Goal: Task Accomplishment & Management: Manage account settings

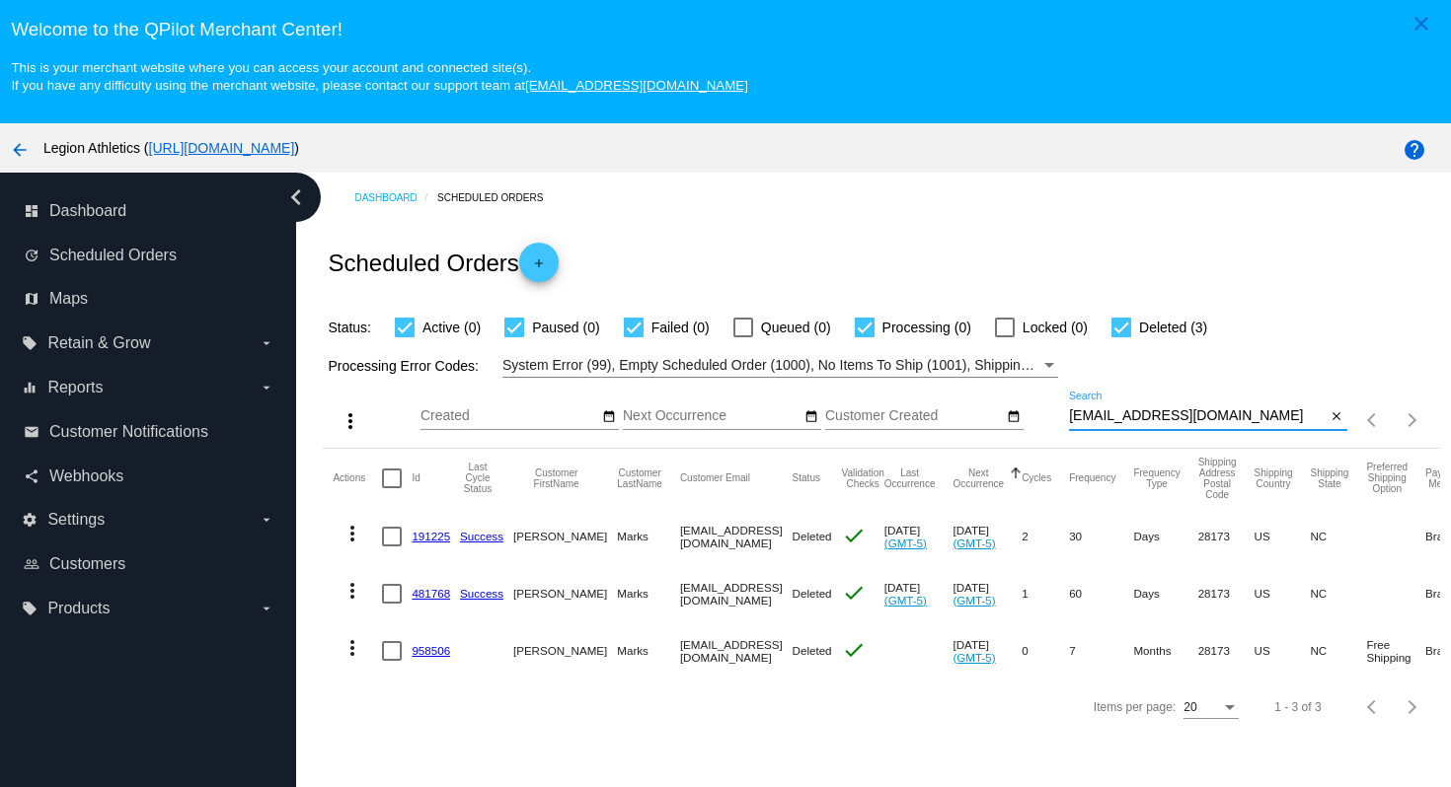
click at [1261, 417] on input "[EMAIL_ADDRESS][DOMAIN_NAME]" at bounding box center [1198, 417] width 258 height 16
drag, startPoint x: 1255, startPoint y: 399, endPoint x: 1252, endPoint y: 387, distance: 12.2
click at [1252, 387] on div "more_vert Sep Jan Feb Mar [DATE]" at bounding box center [881, 413] width 1116 height 70
paste input "[EMAIL_ADDRESS]"
type input "[EMAIL_ADDRESS][DOMAIN_NAME]"
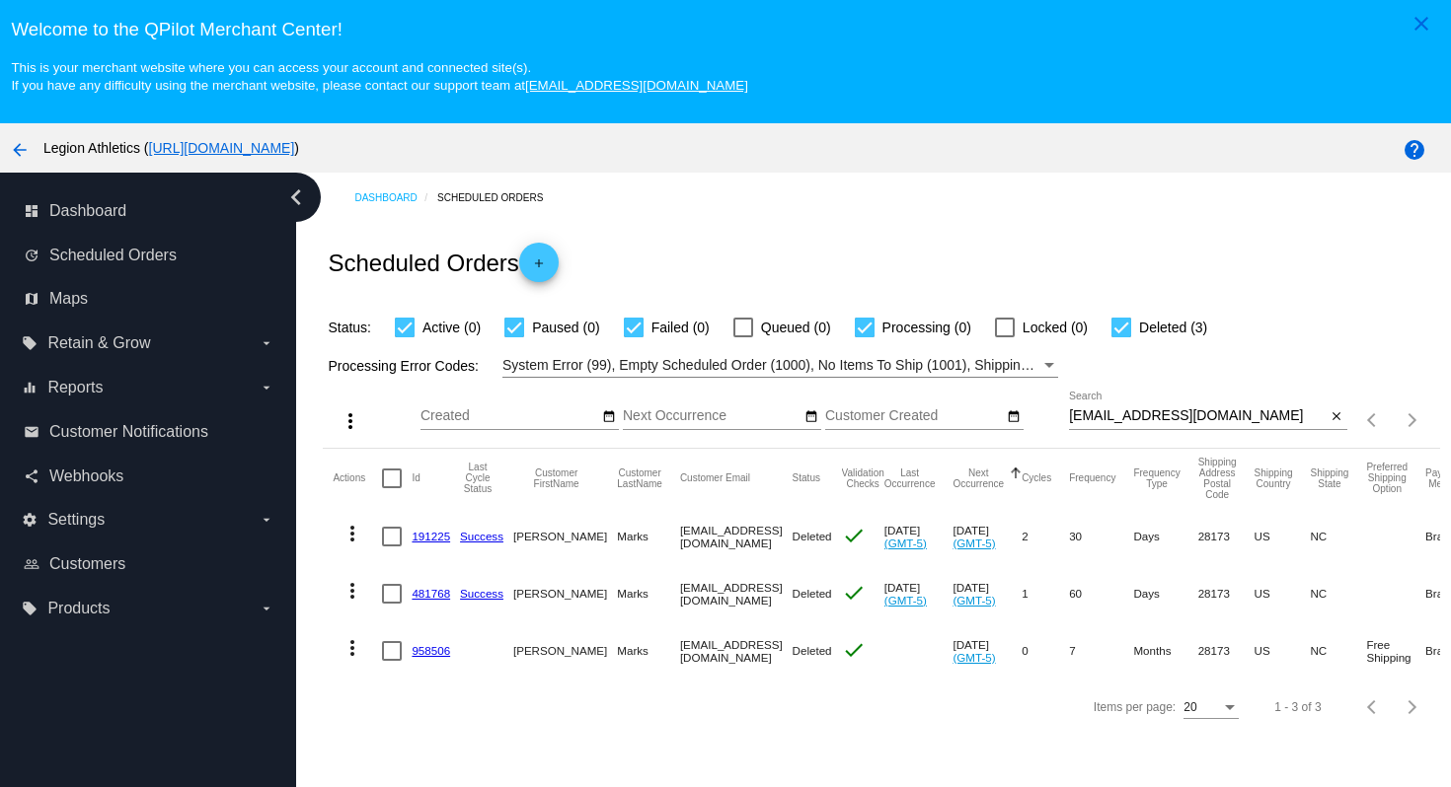
click at [1256, 277] on div "Scheduled Orders add" at bounding box center [881, 262] width 1116 height 79
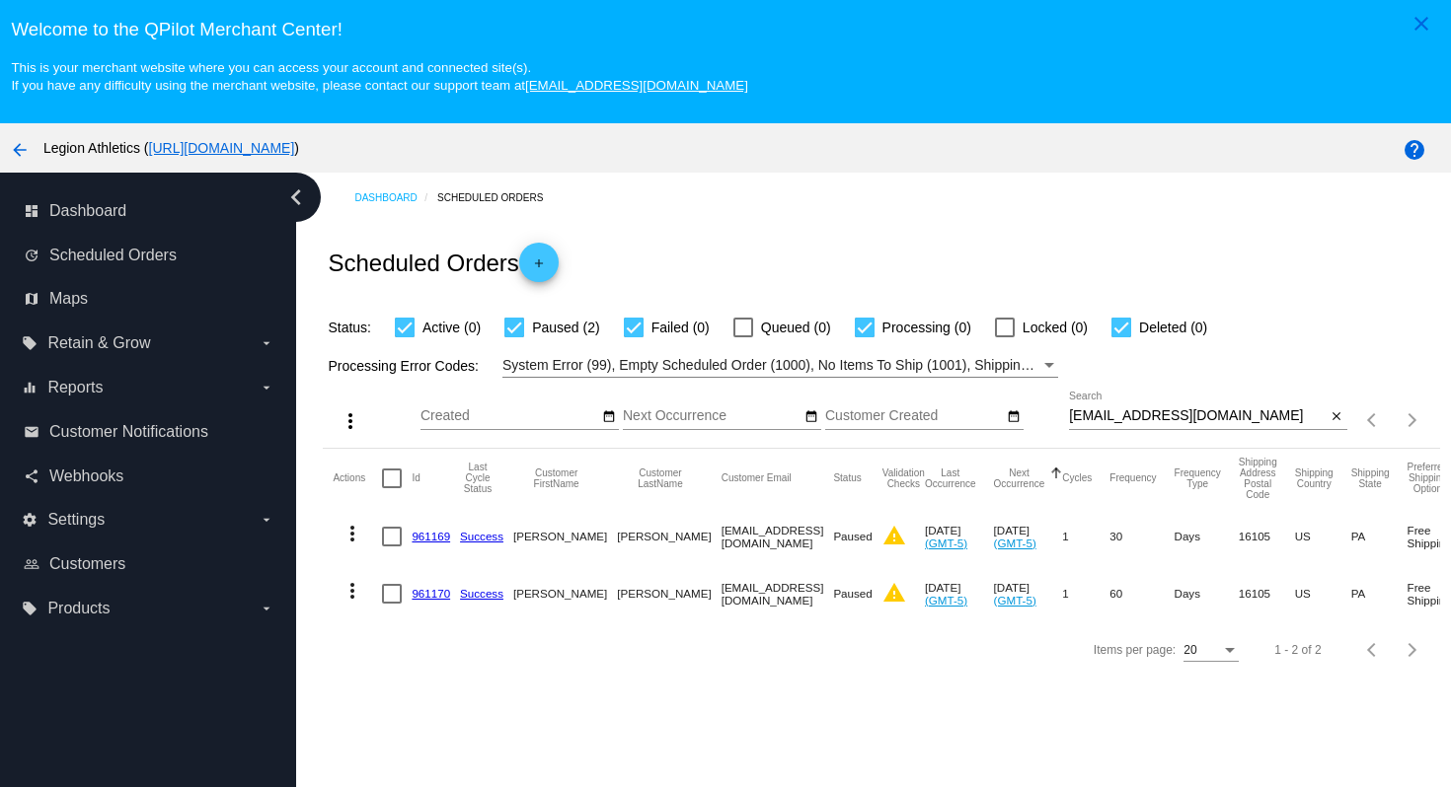
click at [437, 540] on link "961169" at bounding box center [430, 536] width 38 height 13
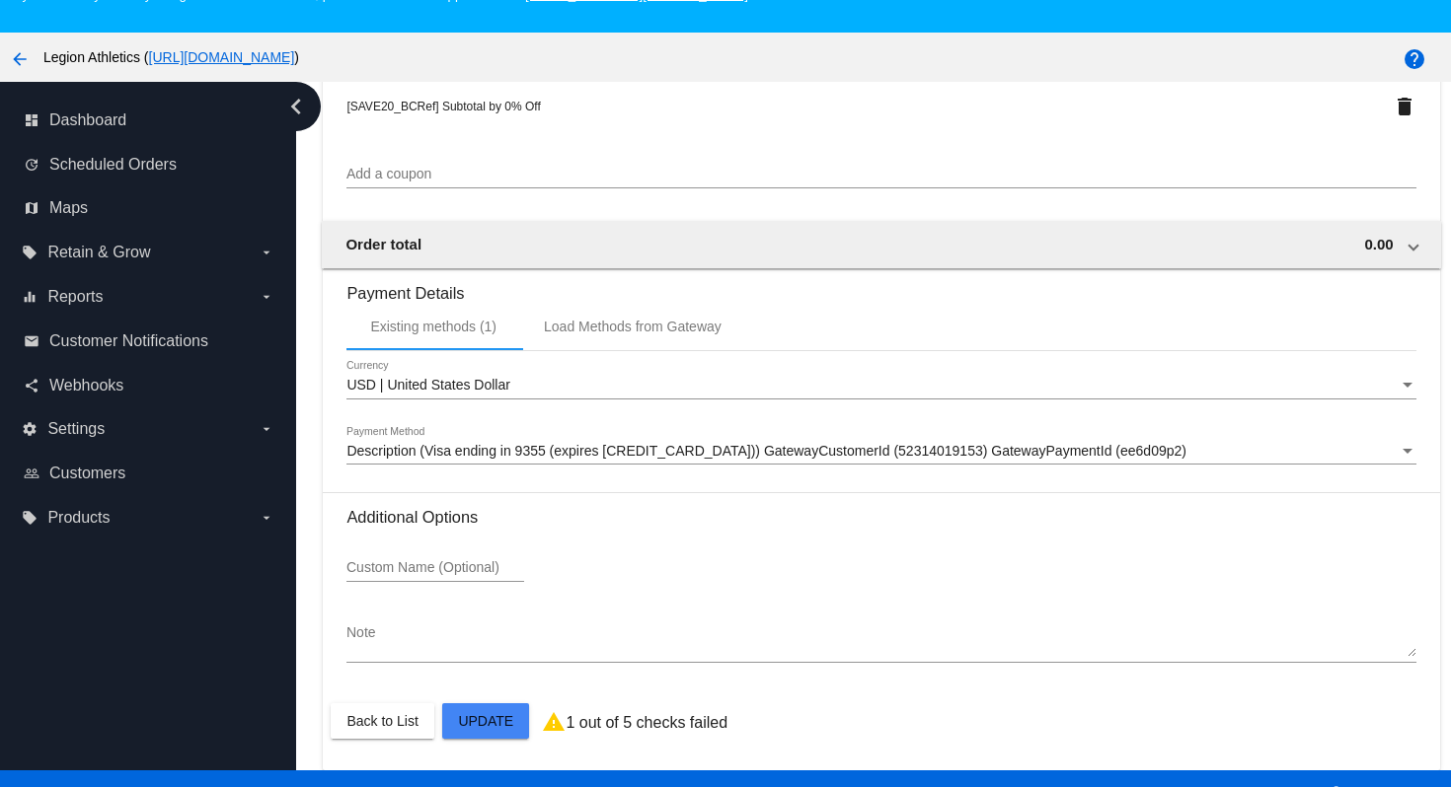
scroll to position [126, 0]
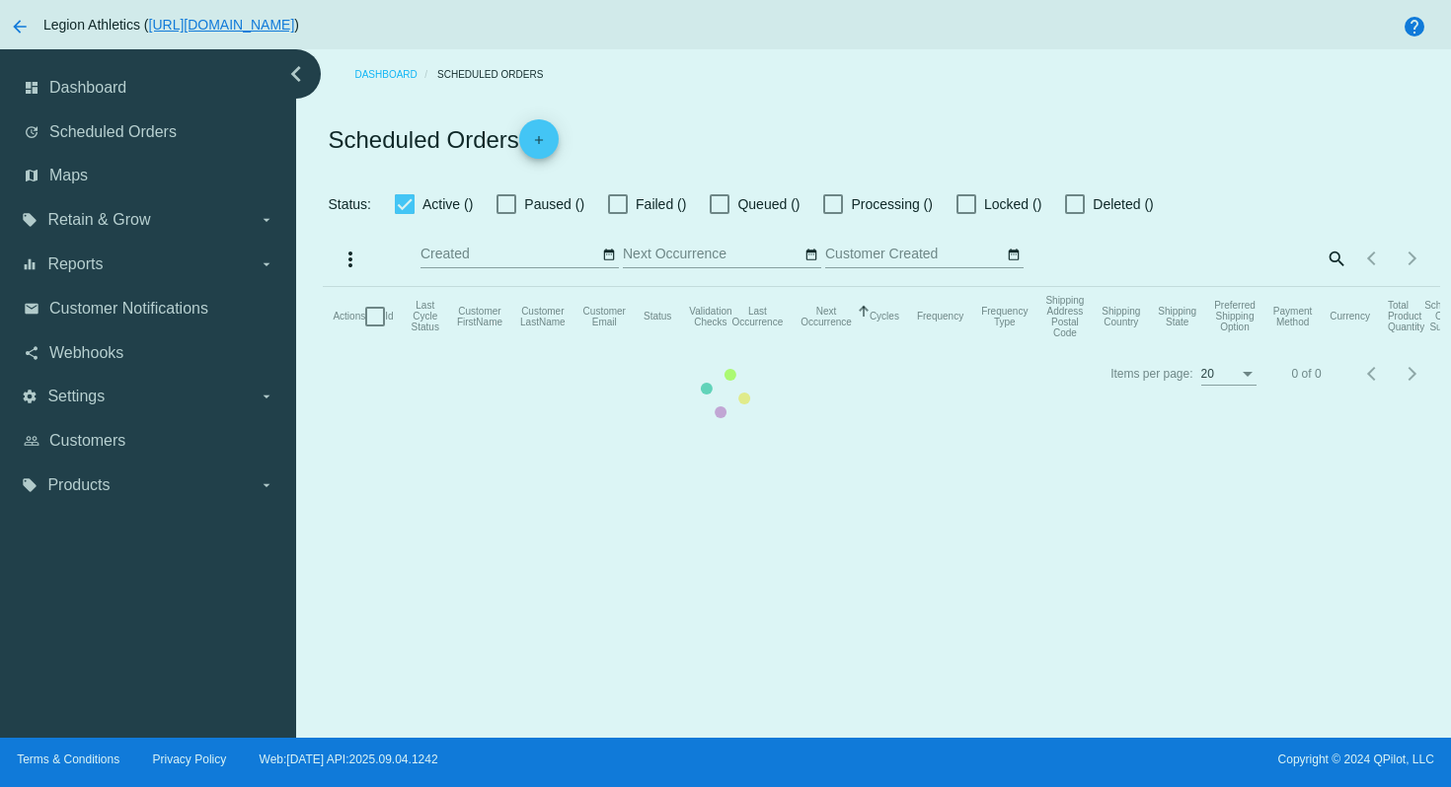
checkbox input "true"
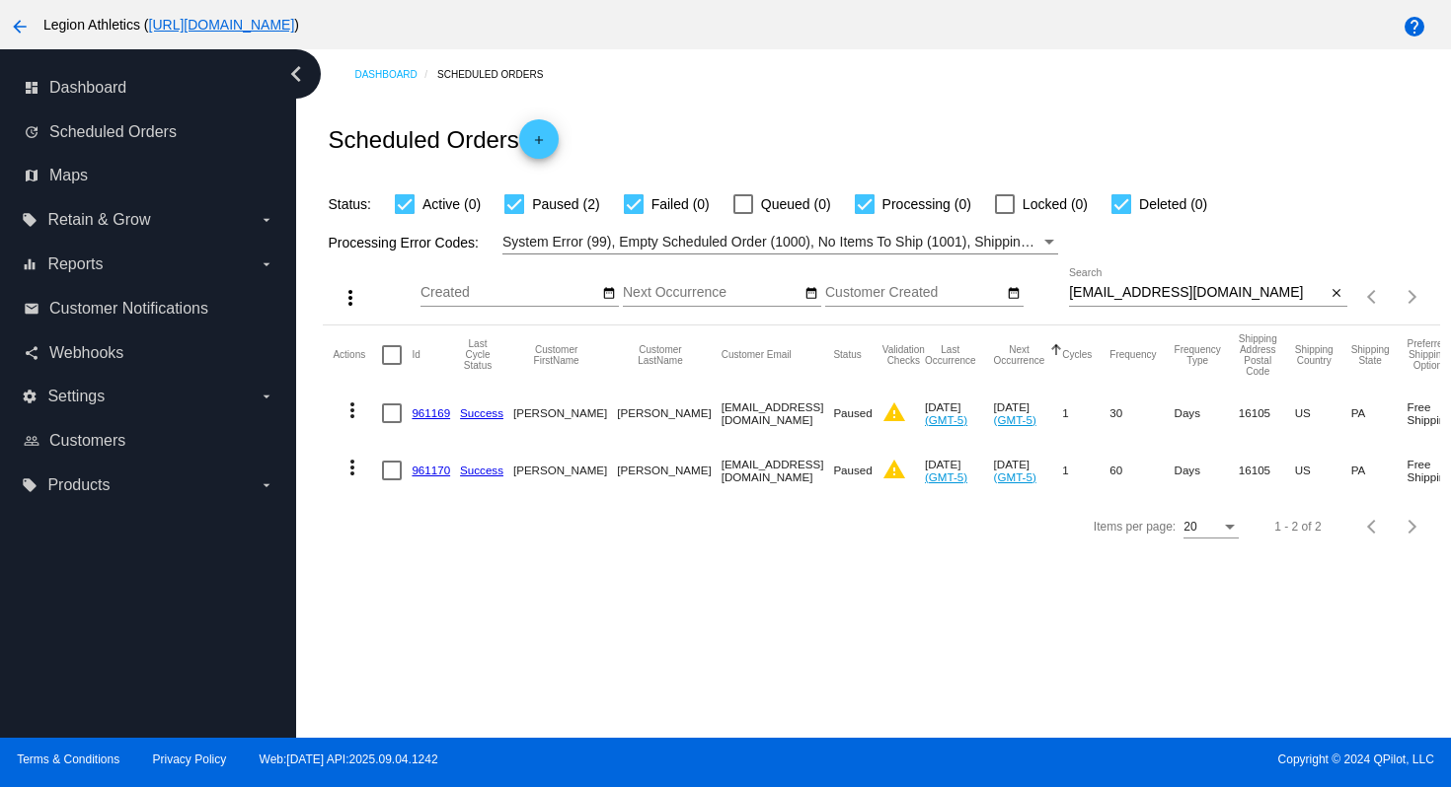
click at [439, 415] on link "961169" at bounding box center [430, 413] width 38 height 13
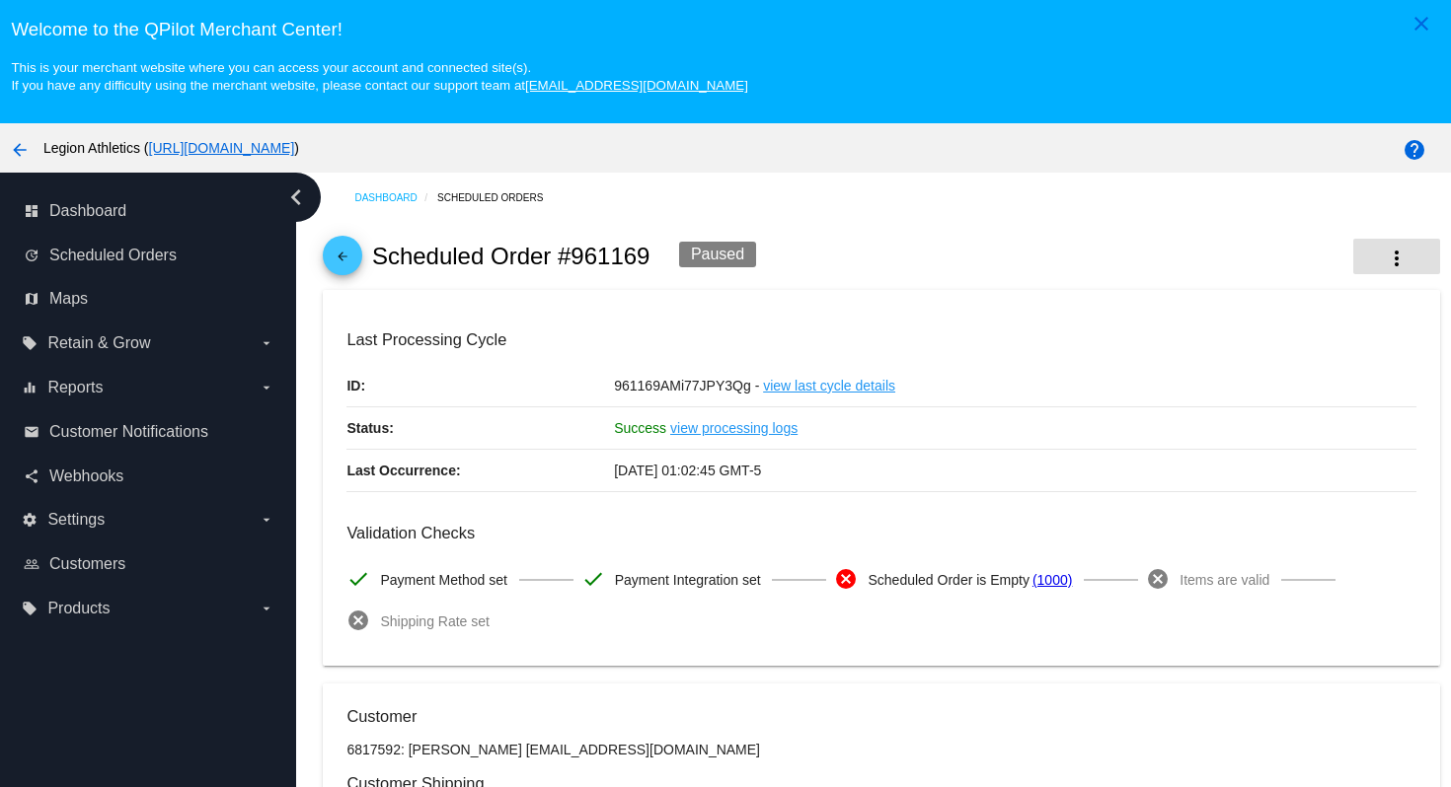
click at [1384, 252] on mat-icon "more_vert" at bounding box center [1396, 259] width 24 height 24
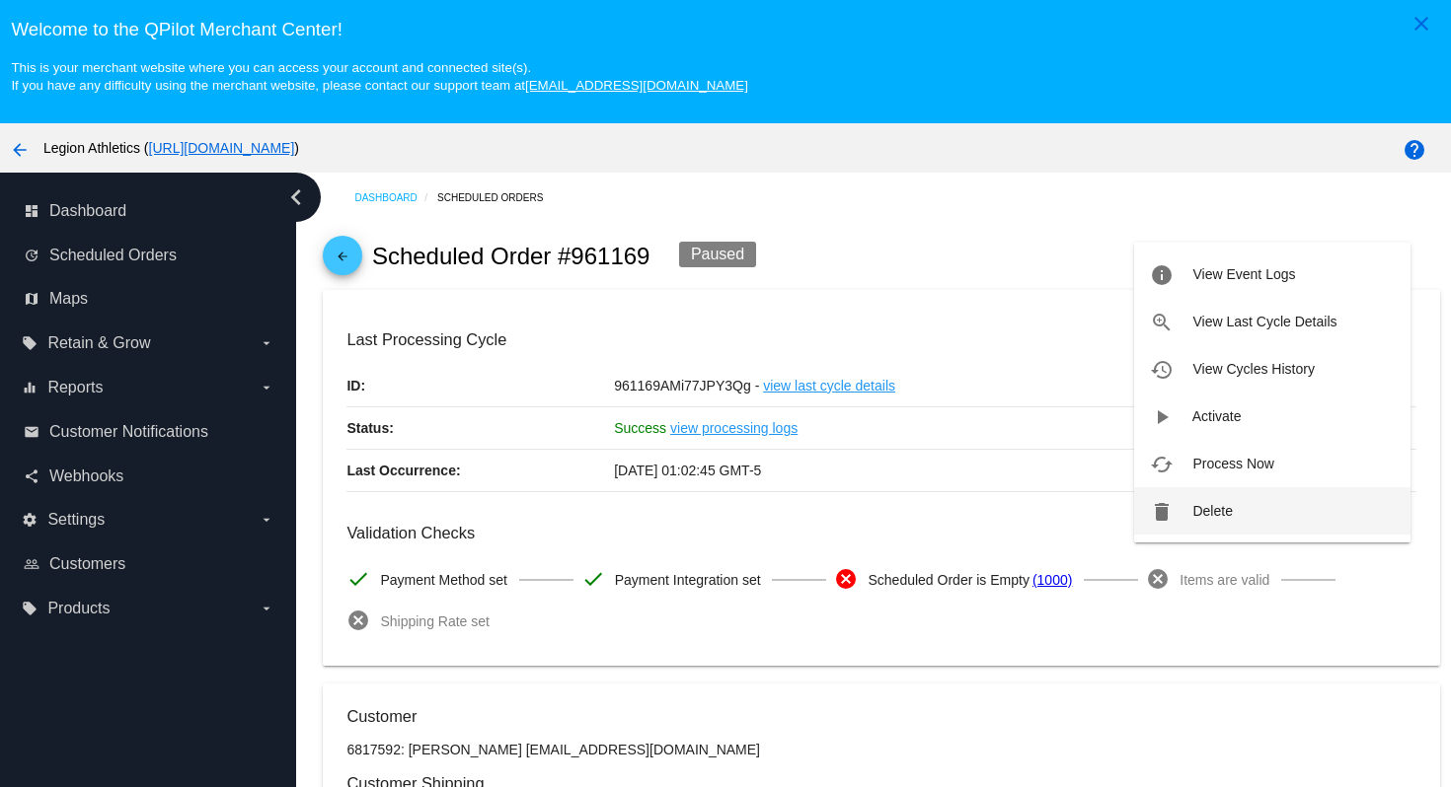
click at [1249, 506] on button "delete Delete" at bounding box center [1272, 510] width 276 height 47
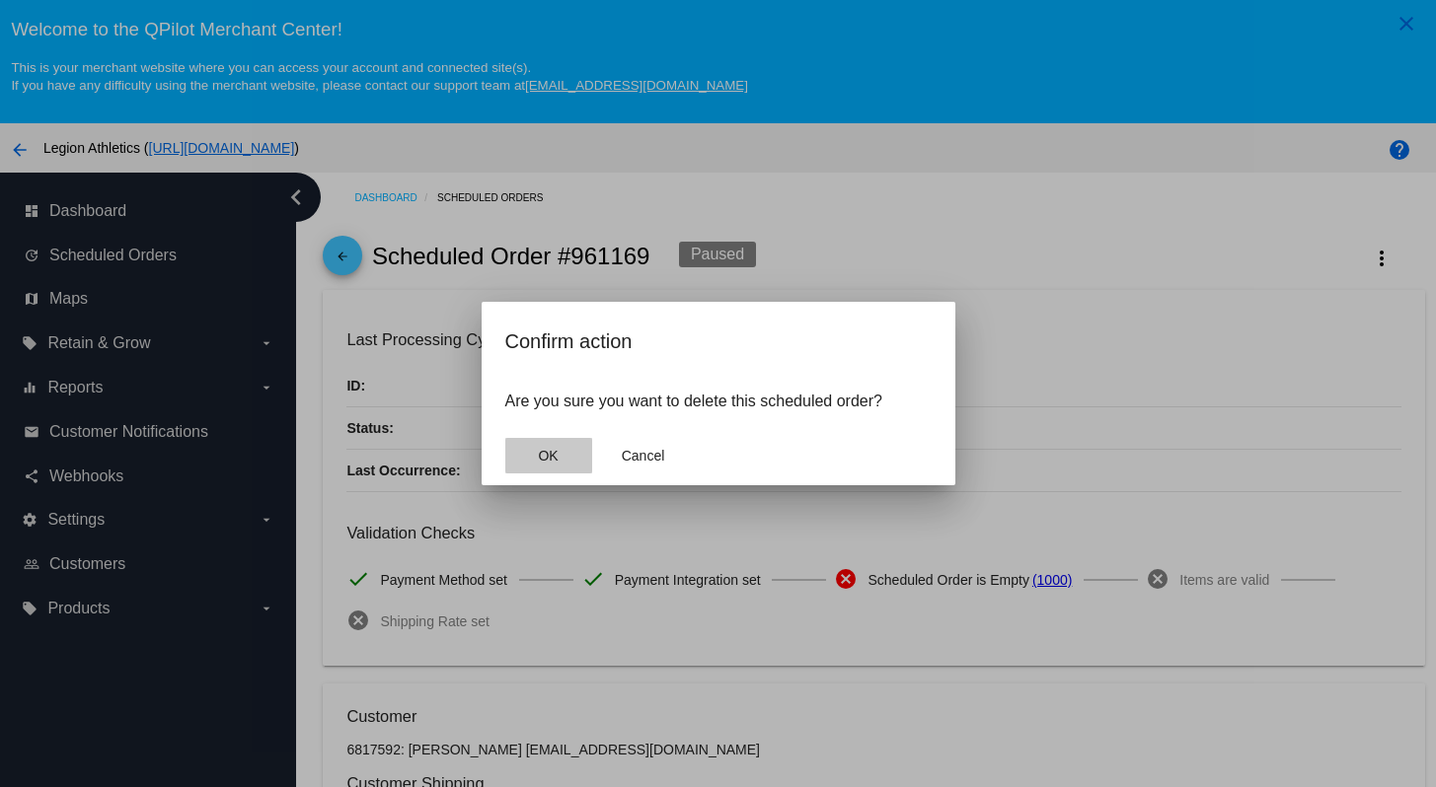
click at [569, 459] on button "OK" at bounding box center [548, 456] width 87 height 36
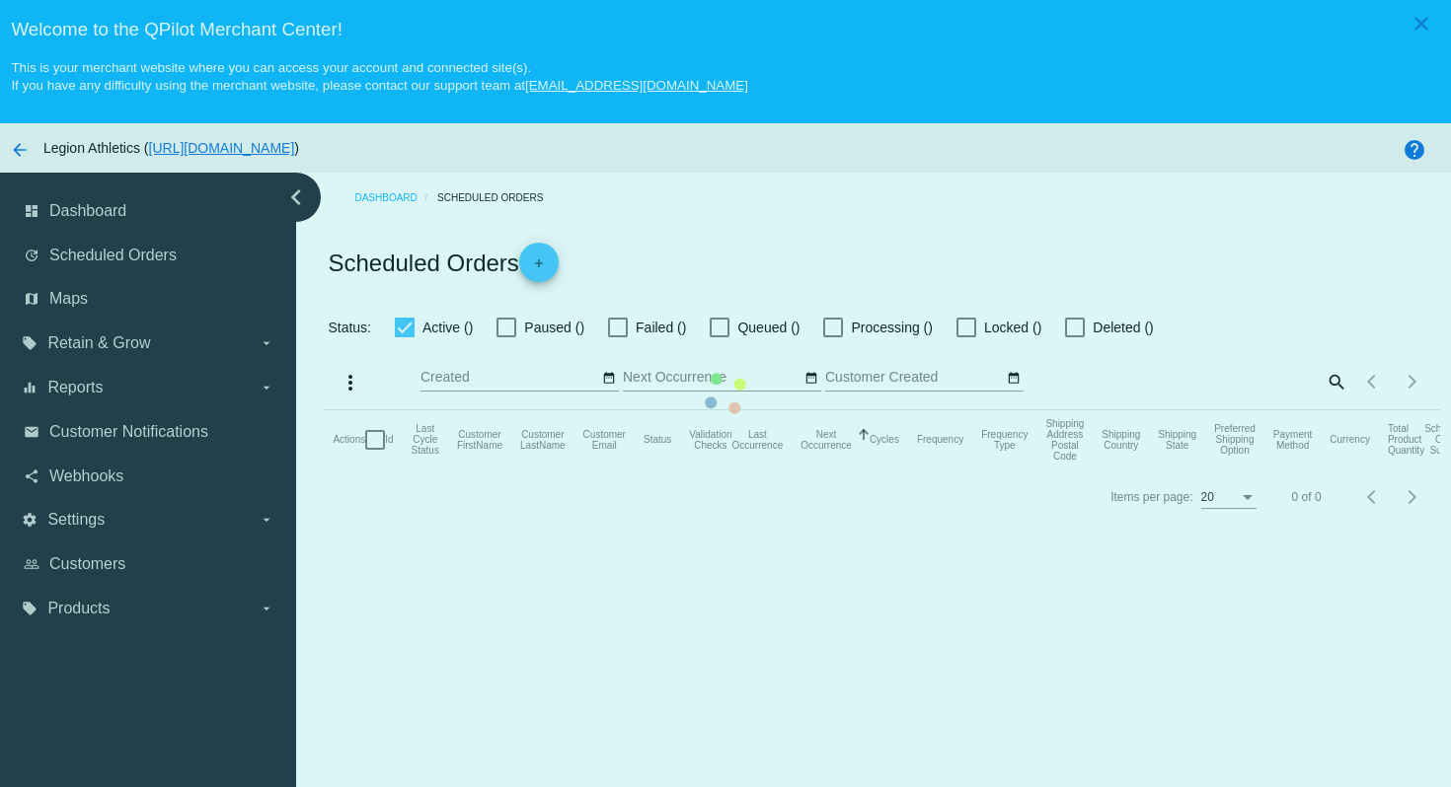
checkbox input "true"
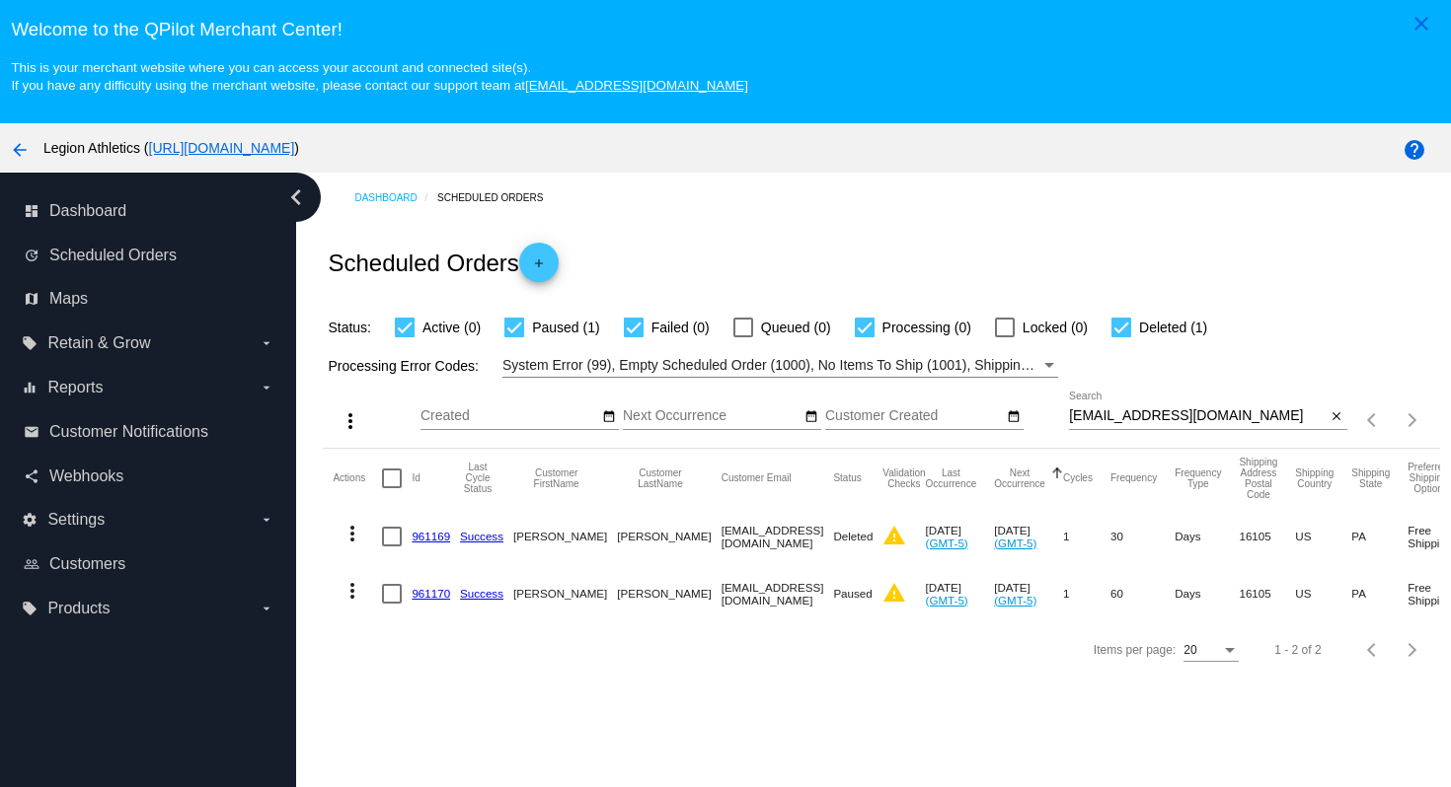
click at [435, 600] on link "961170" at bounding box center [430, 593] width 38 height 13
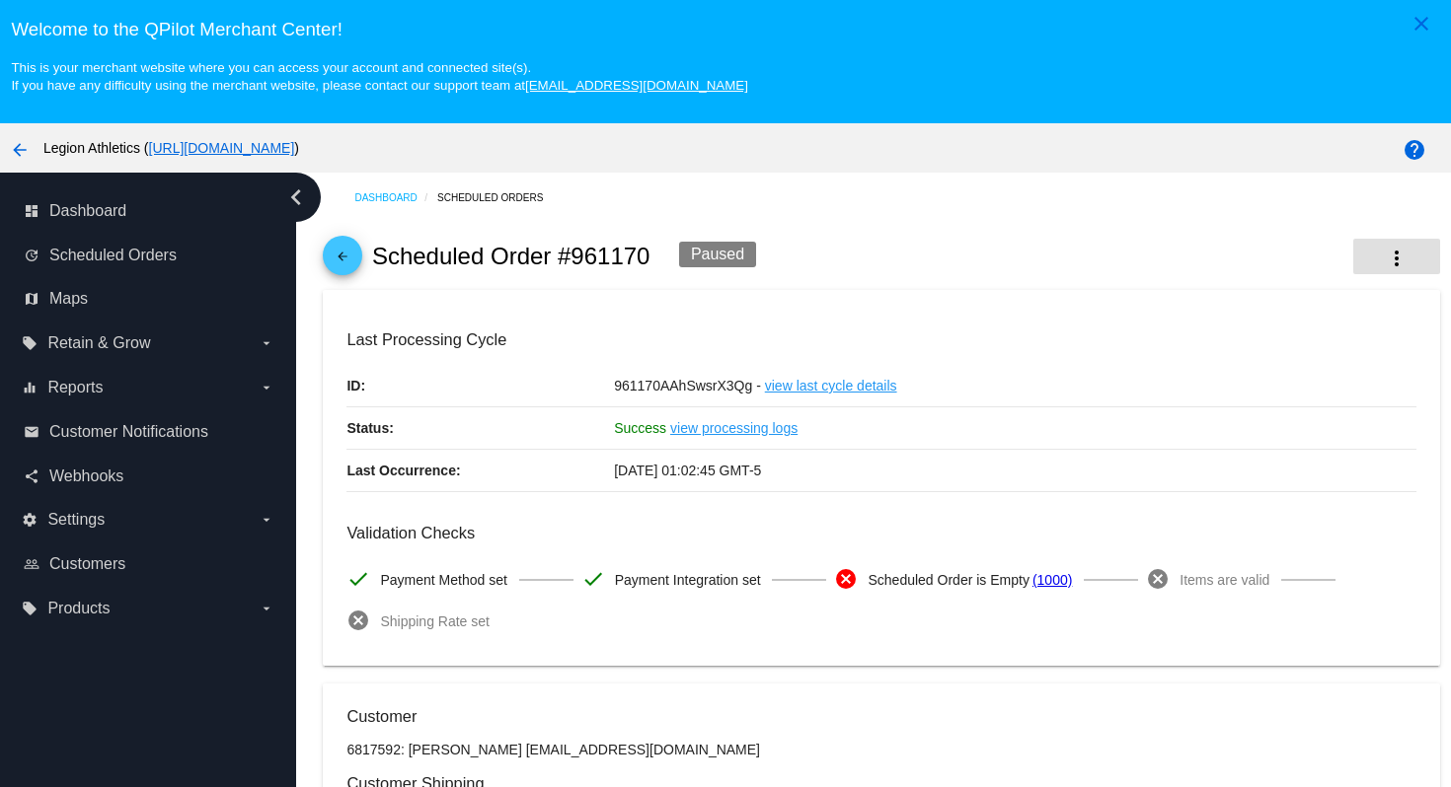
click at [1384, 252] on mat-icon "more_vert" at bounding box center [1396, 259] width 24 height 24
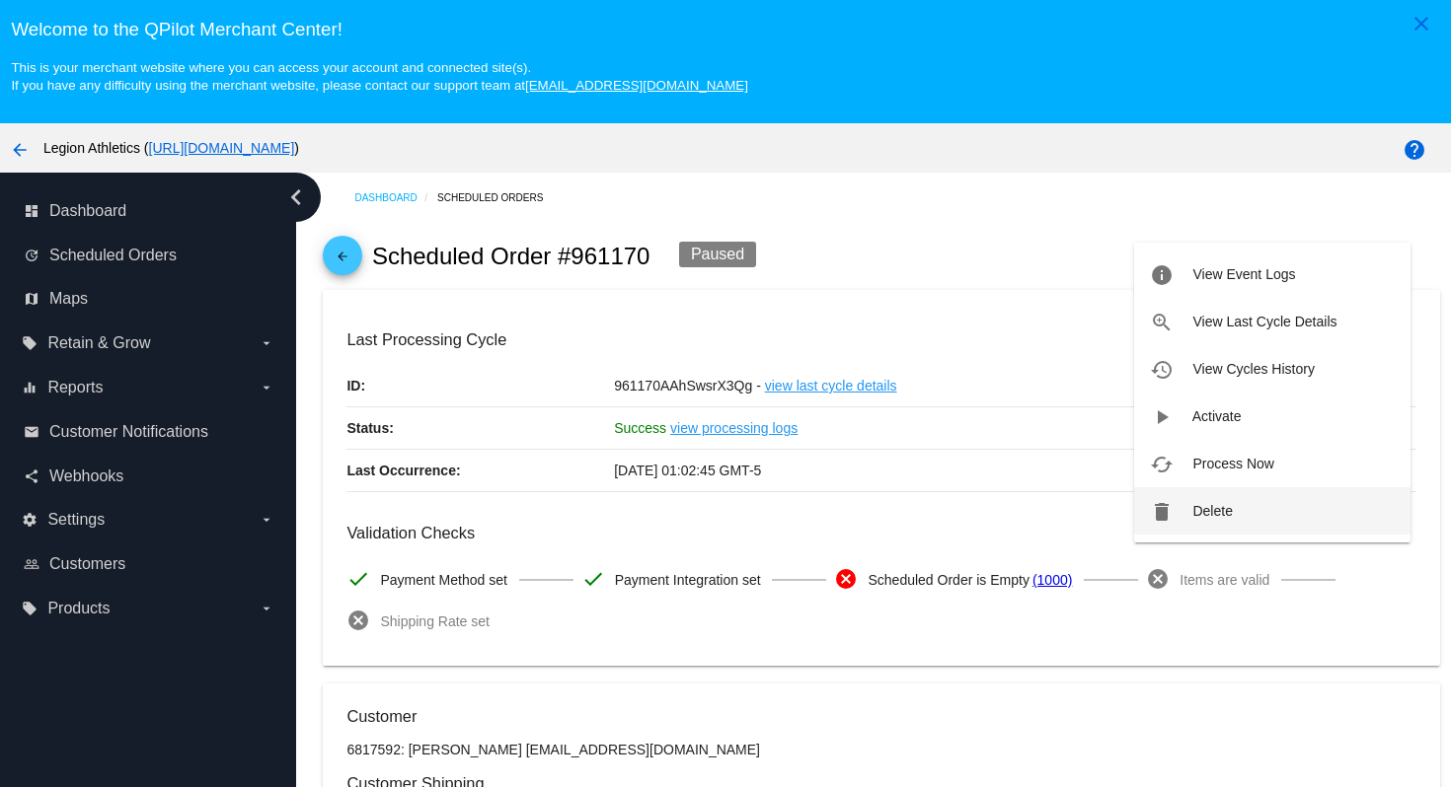
click at [1222, 508] on span "Delete" at bounding box center [1211, 511] width 39 height 16
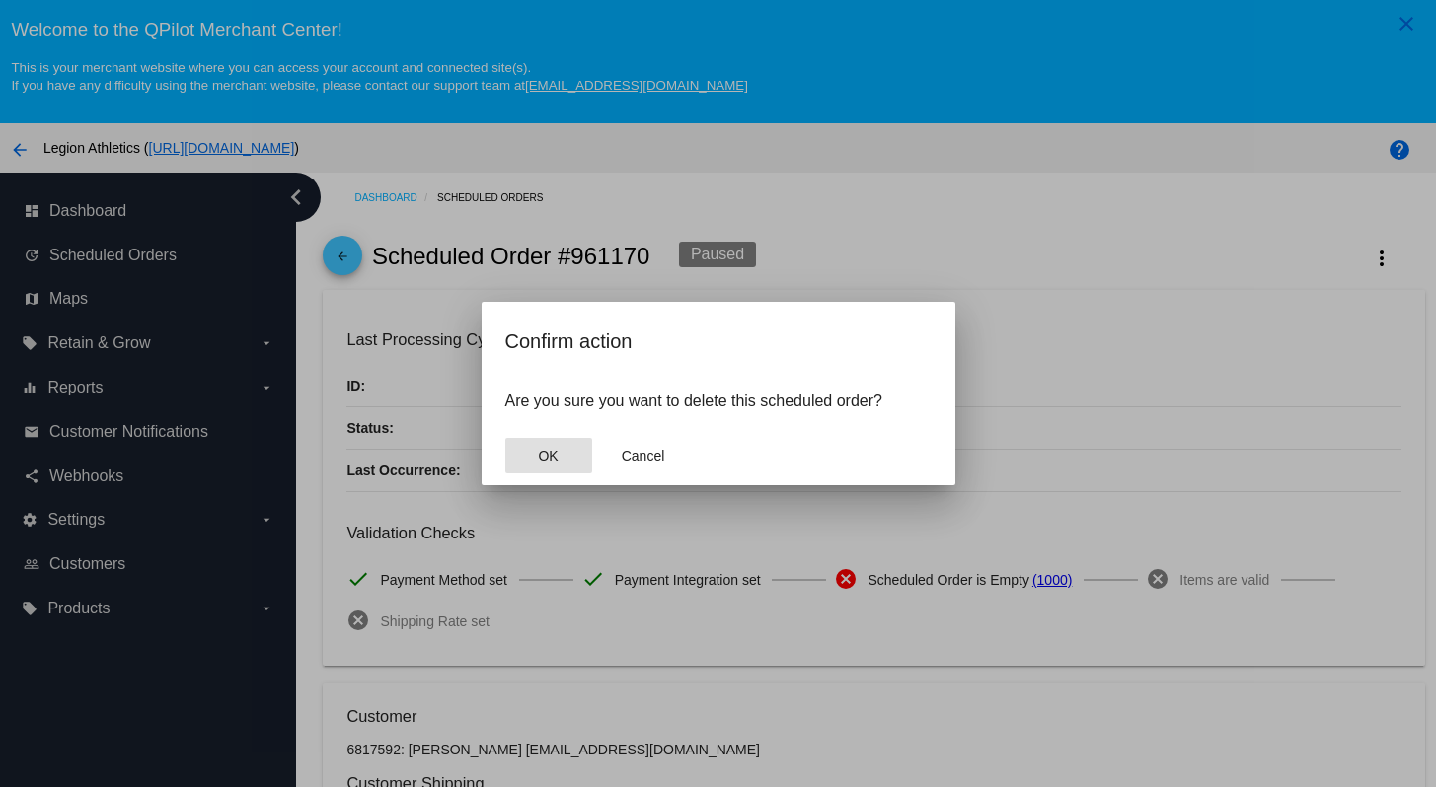
click at [567, 458] on button "OK" at bounding box center [548, 456] width 87 height 36
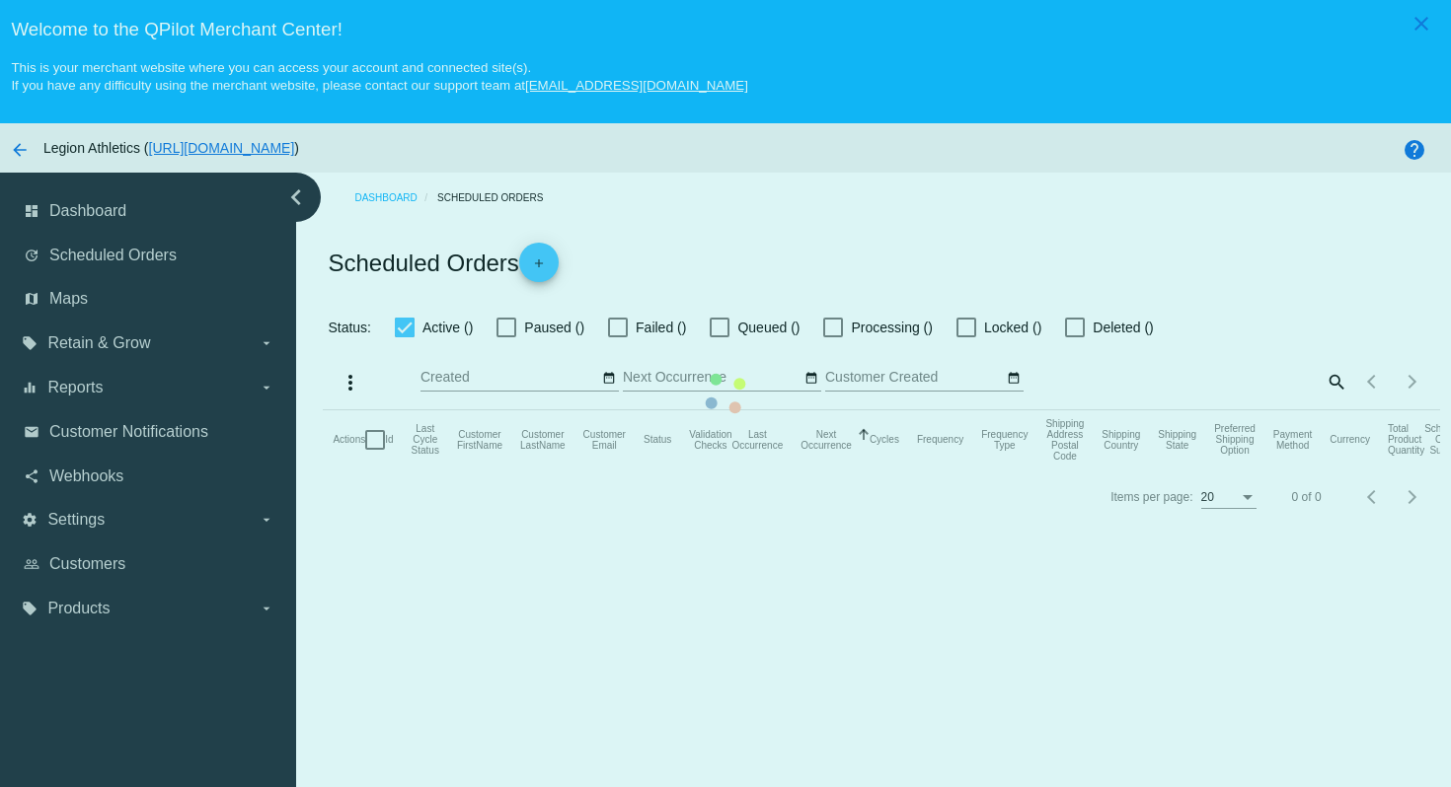
checkbox input "true"
